Goal: Task Accomplishment & Management: Use online tool/utility

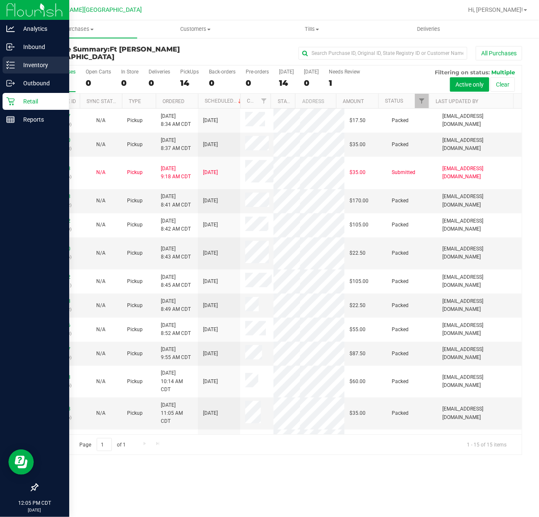
click at [9, 70] on div "Inventory" at bounding box center [36, 65] width 67 height 17
click at [8, 70] on div "Inventory" at bounding box center [36, 65] width 67 height 17
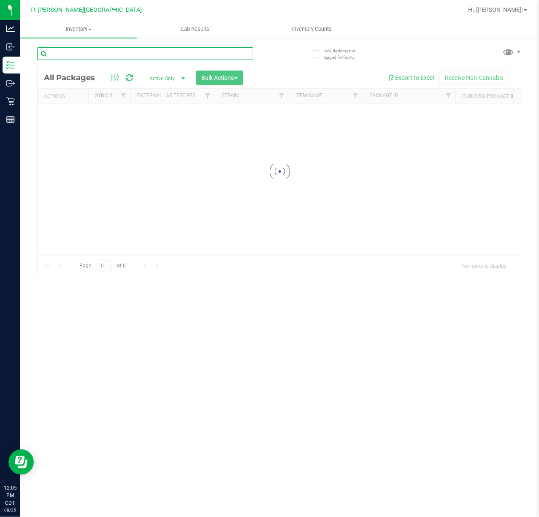
click at [138, 57] on input "text" at bounding box center [145, 53] width 216 height 13
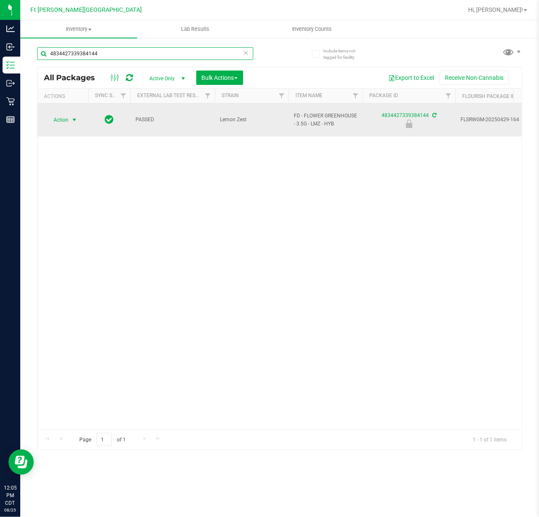
type input "4834427339384144"
click at [52, 114] on span "Action" at bounding box center [57, 120] width 23 height 12
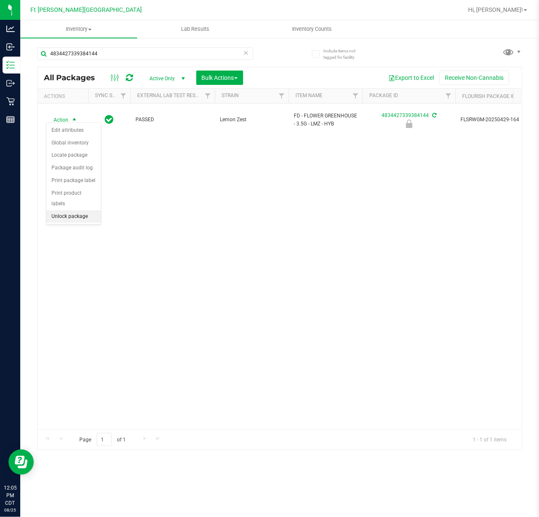
click at [68, 215] on li "Unlock package" at bounding box center [73, 216] width 54 height 13
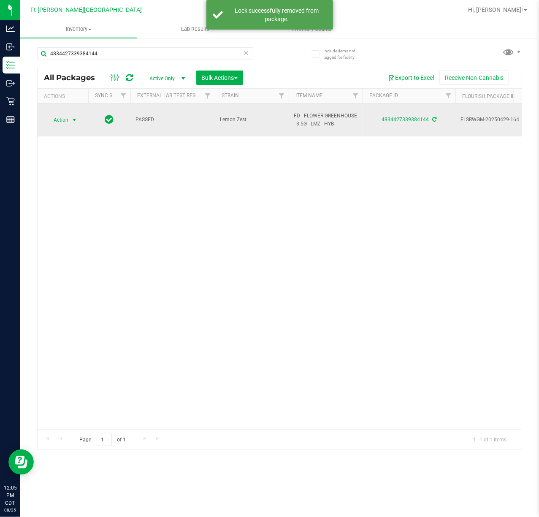
click at [69, 115] on span "select" at bounding box center [74, 120] width 11 height 12
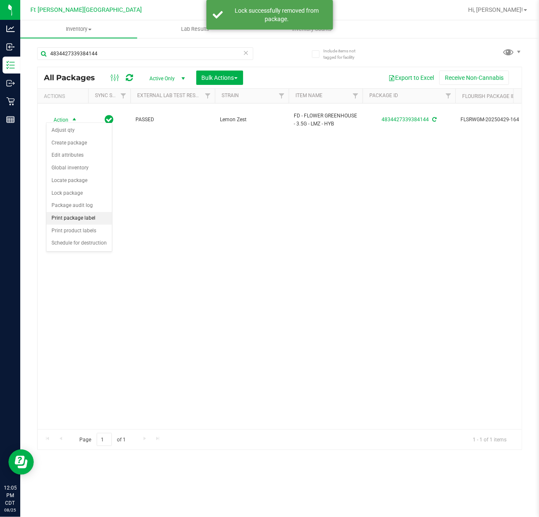
click at [92, 223] on li "Print package label" at bounding box center [78, 218] width 65 height 13
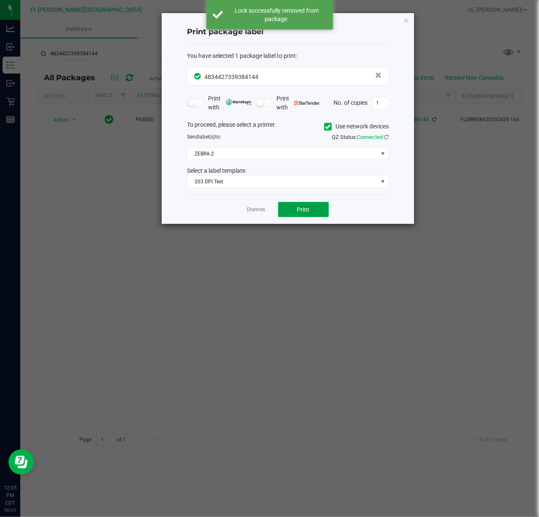
click at [308, 214] on button "Print" at bounding box center [303, 209] width 51 height 15
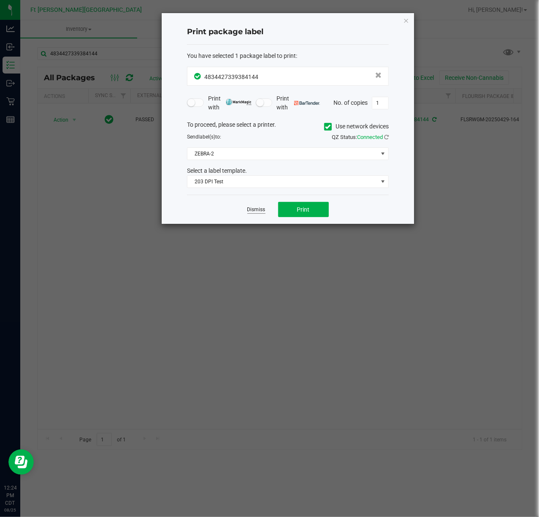
click at [247, 209] on link "Dismiss" at bounding box center [256, 209] width 18 height 7
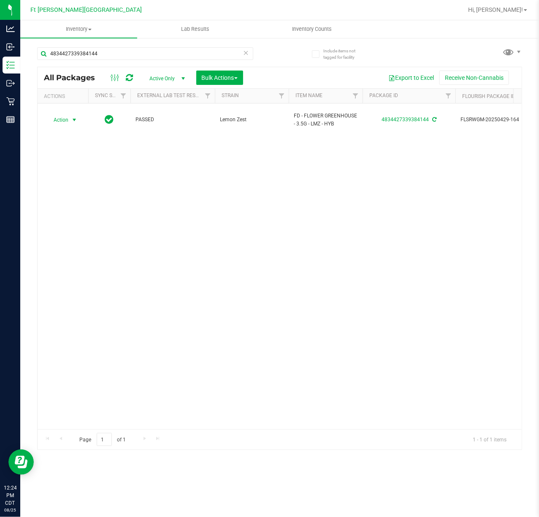
click at [191, 288] on div "Action Action Adjust qty Create package Edit attributes Global inventory Locate…" at bounding box center [280, 266] width 484 height 326
